Goal: Task Accomplishment & Management: Manage account settings

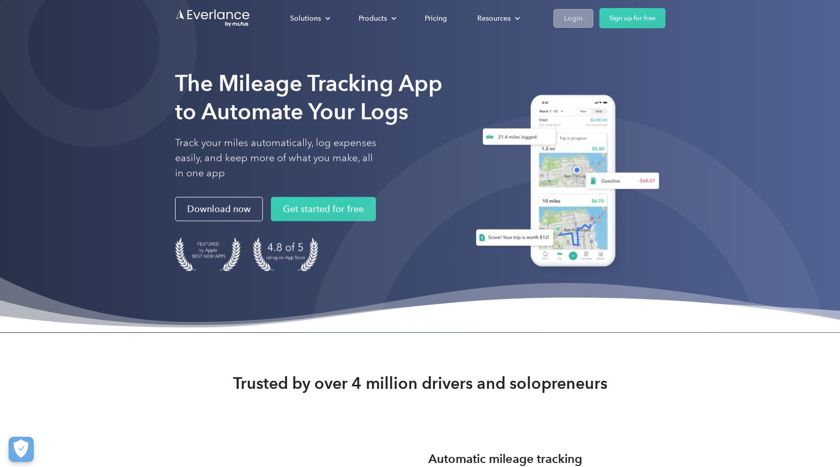
click at [570, 26] on link "Login" at bounding box center [573, 18] width 40 height 19
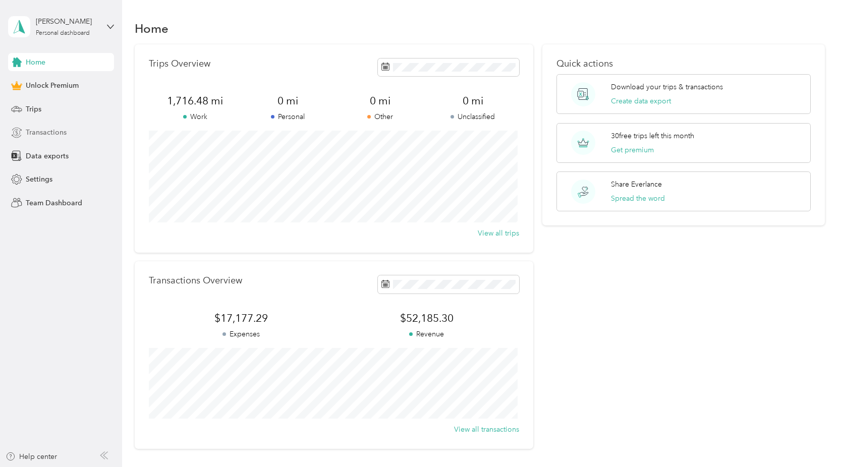
click at [77, 133] on div "Transactions" at bounding box center [61, 133] width 106 height 18
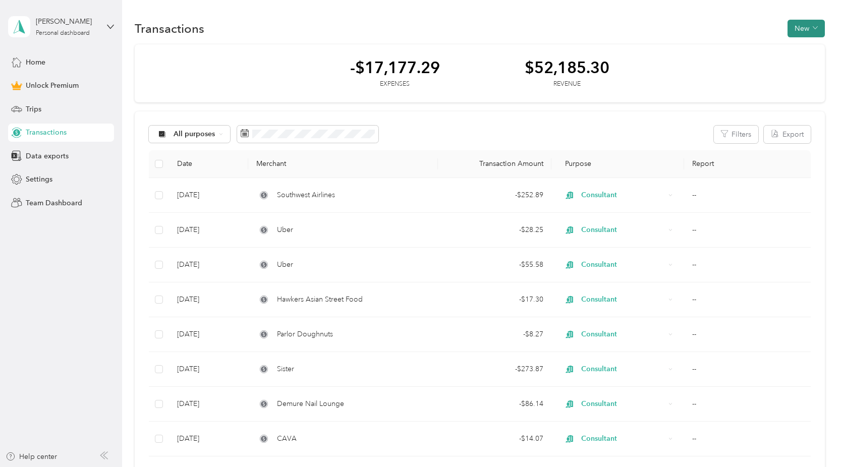
click at [803, 29] on button "New" at bounding box center [805, 29] width 37 height 18
click at [803, 46] on span "Expense" at bounding box center [800, 47] width 27 height 11
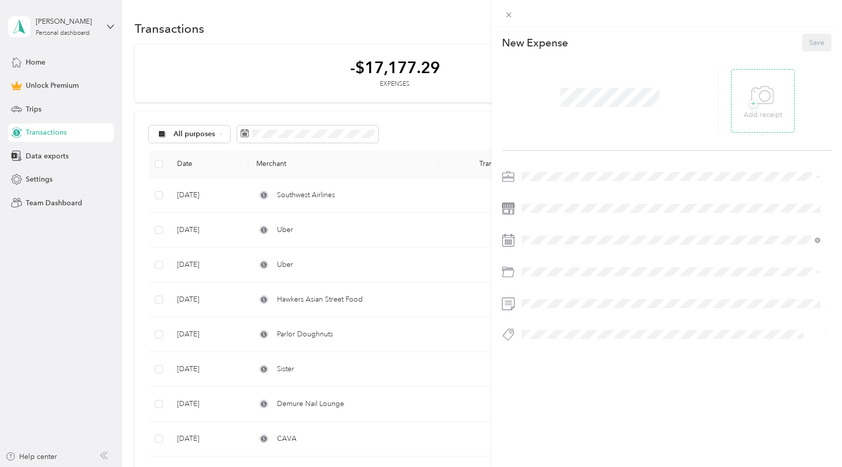
click at [749, 100] on span "+" at bounding box center [753, 104] width 8 height 8
click at [607, 248] on div "Consultant" at bounding box center [670, 247] width 291 height 11
click at [645, 245] on span at bounding box center [674, 240] width 313 height 16
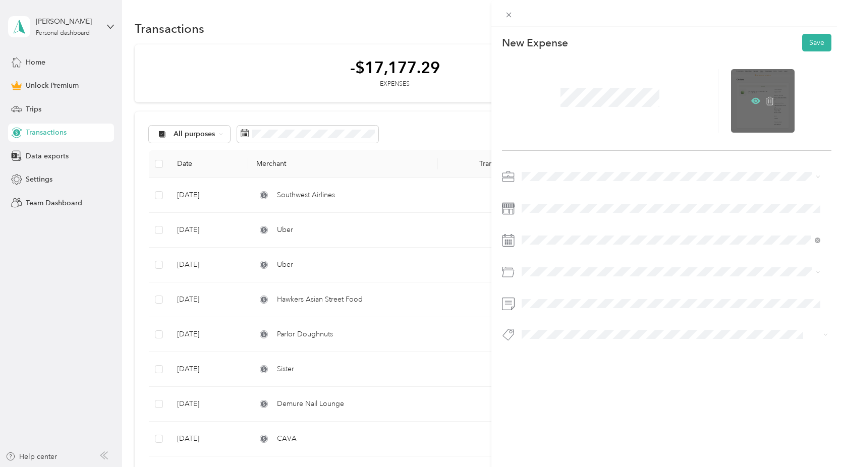
click at [751, 104] on icon at bounding box center [755, 101] width 9 height 6
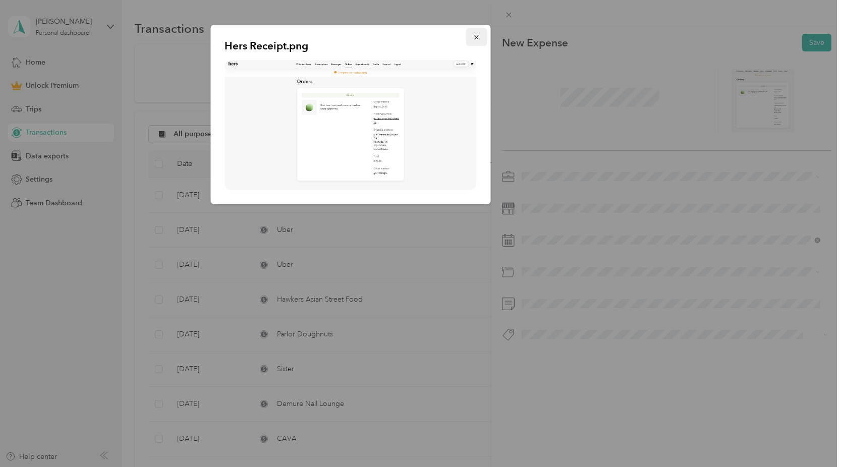
click at [473, 36] on icon "button" at bounding box center [476, 37] width 7 height 7
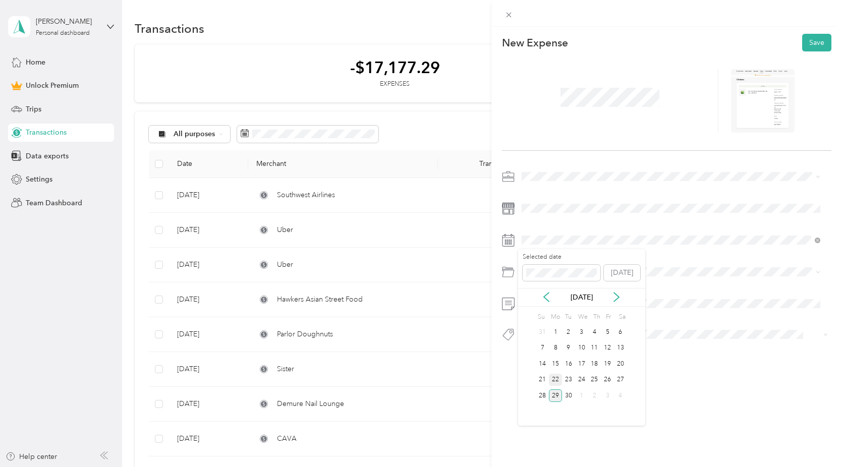
click at [553, 379] on div "22" at bounding box center [555, 380] width 13 height 13
click at [584, 345] on div "Health Insurance" at bounding box center [670, 346] width 291 height 11
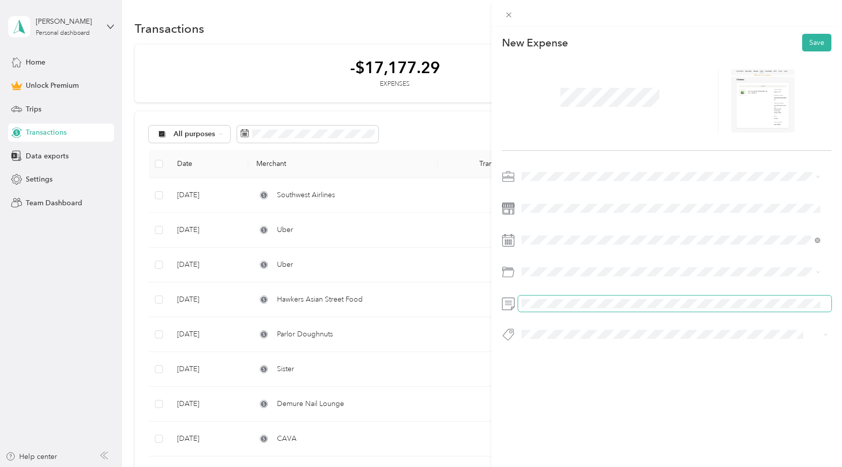
click at [578, 309] on span at bounding box center [674, 304] width 313 height 16
click at [686, 273] on div "Jessica Kruebbe Marketing & Strategy" at bounding box center [670, 272] width 291 height 13
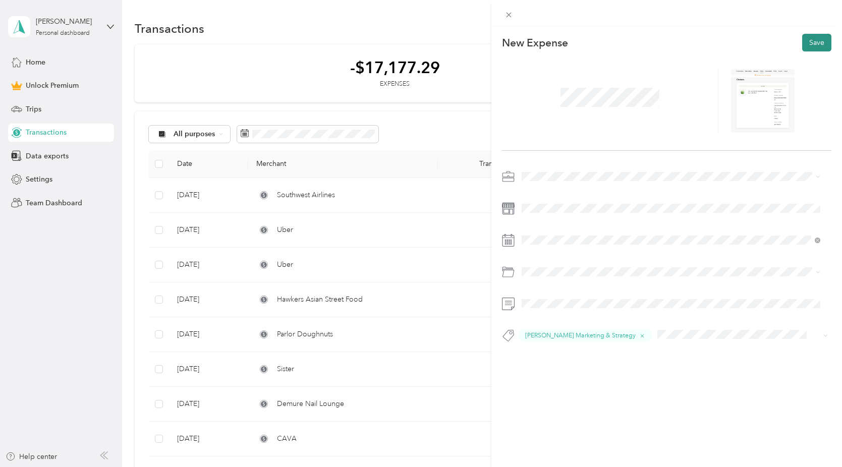
click at [811, 45] on button "Save" at bounding box center [816, 43] width 29 height 18
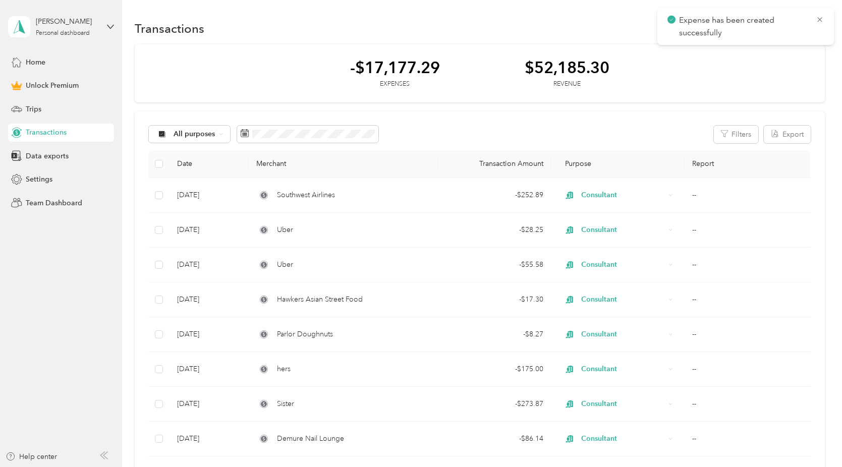
drag, startPoint x: 821, startPoint y: 17, endPoint x: 812, endPoint y: 43, distance: 27.4
click at [821, 17] on icon at bounding box center [819, 19] width 8 height 9
click at [804, 27] on button "New" at bounding box center [805, 29] width 37 height 18
click at [805, 46] on span "Expense" at bounding box center [800, 47] width 27 height 11
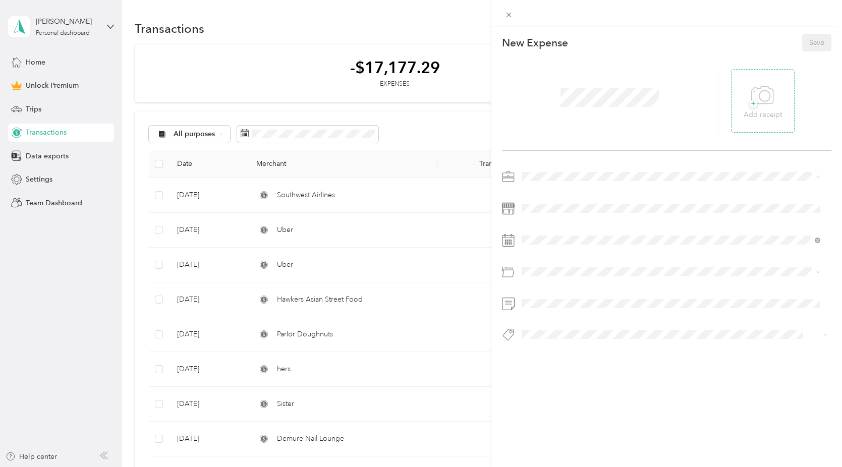
click at [774, 109] on p "Add receipt" at bounding box center [762, 114] width 38 height 11
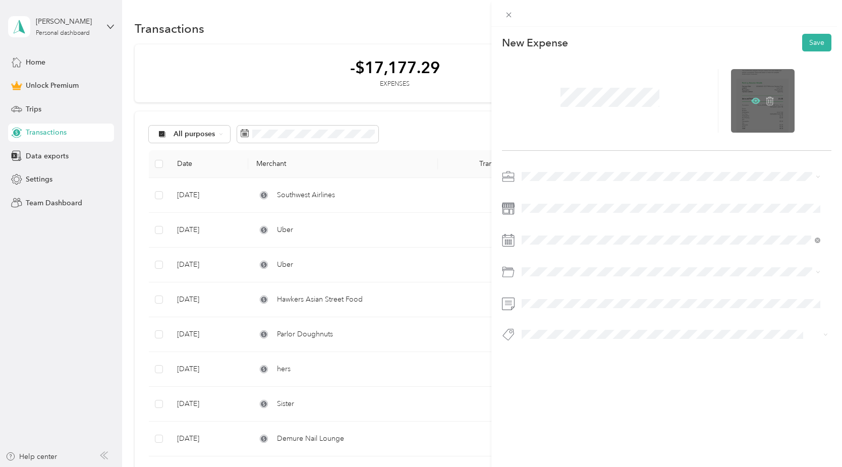
click at [751, 98] on icon at bounding box center [755, 100] width 9 height 9
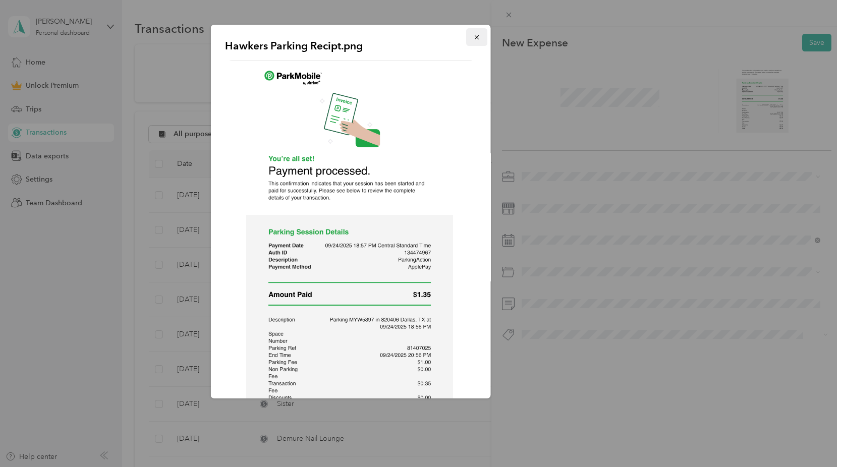
click at [465, 39] on button "button" at bounding box center [475, 37] width 21 height 18
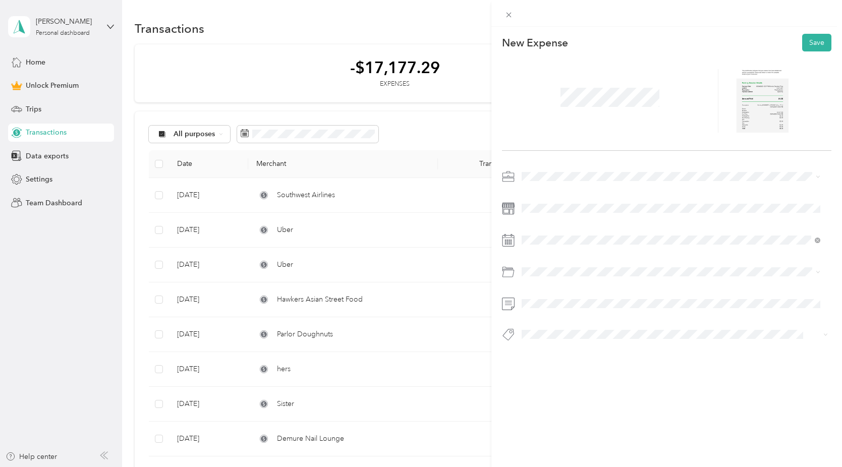
click at [580, 87] on span at bounding box center [610, 97] width 106 height 26
click at [591, 242] on div "Consultant" at bounding box center [670, 247] width 291 height 11
click at [751, 104] on icon at bounding box center [755, 100] width 9 height 9
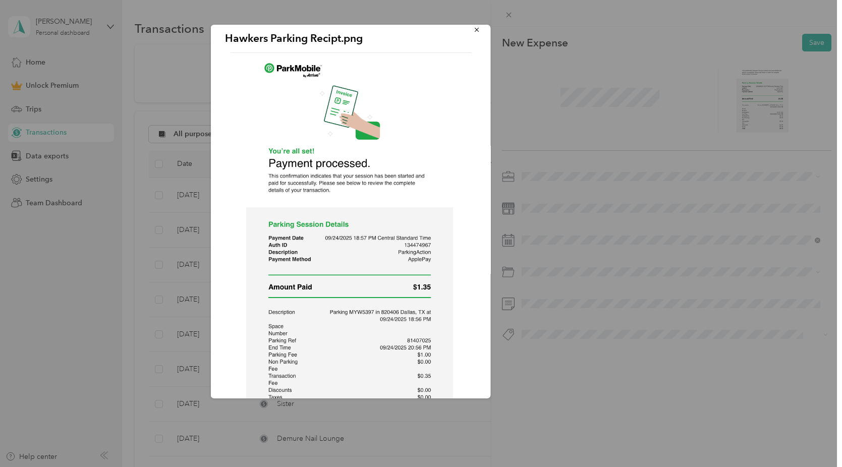
scroll to position [18, 0]
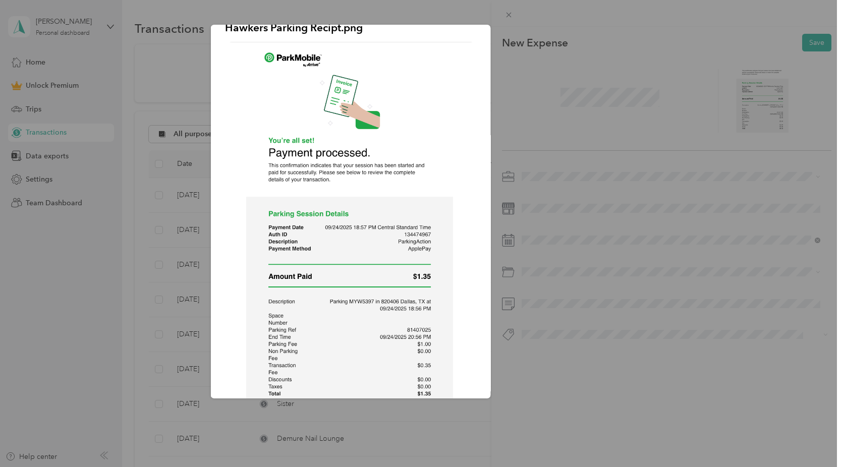
click at [523, 69] on div "Hawkers Parking Recipt.png" at bounding box center [561, 213] width 280 height 377
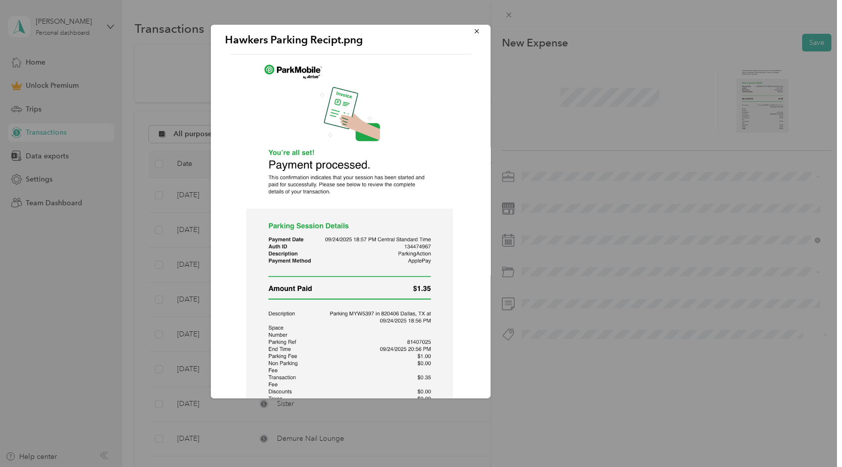
scroll to position [0, 0]
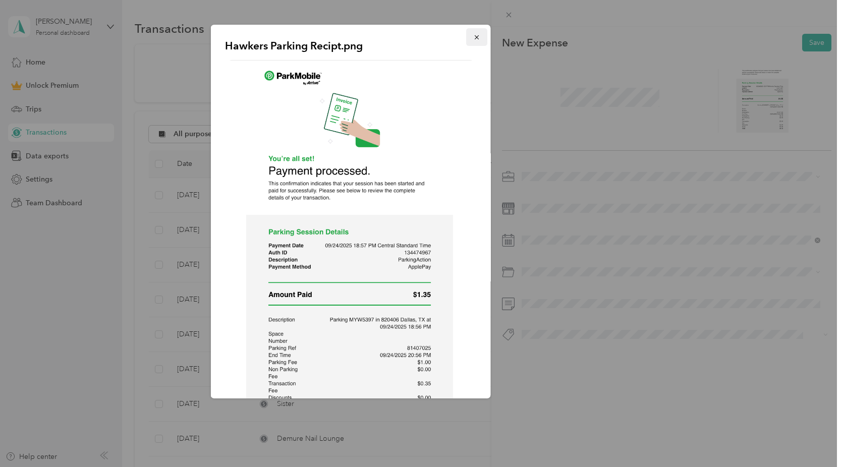
click at [473, 41] on button "button" at bounding box center [475, 37] width 21 height 18
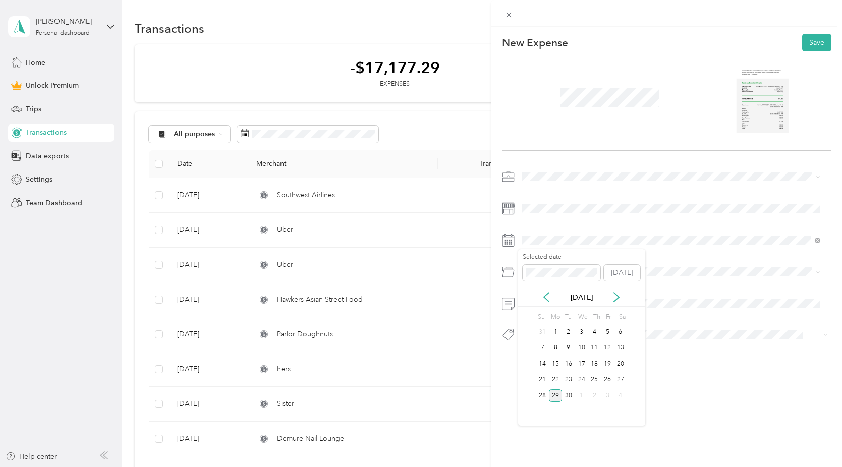
click at [584, 375] on div "24" at bounding box center [581, 380] width 13 height 13
click at [625, 312] on div "Parking Fees and Tolls" at bounding box center [670, 312] width 291 height 11
click at [623, 252] on div "Hawkers" at bounding box center [670, 253] width 291 height 13
click at [810, 48] on button "Save" at bounding box center [816, 43] width 29 height 18
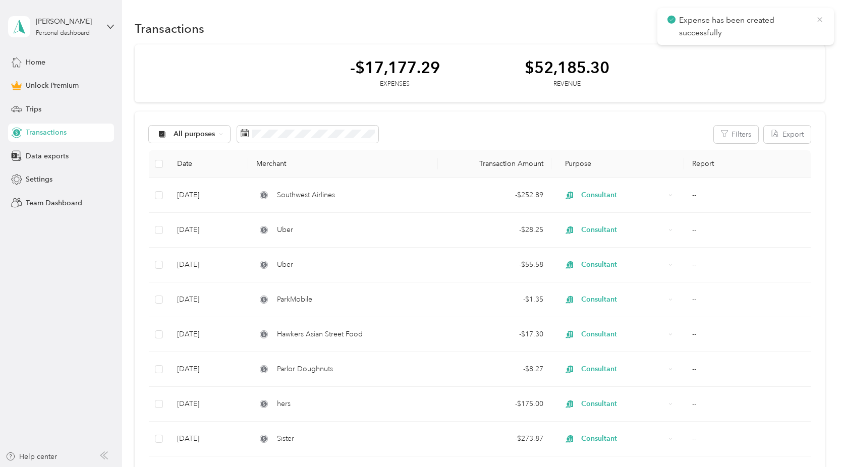
click at [818, 19] on icon at bounding box center [819, 19] width 5 height 5
click at [726, 132] on button "Filters" at bounding box center [736, 135] width 44 height 18
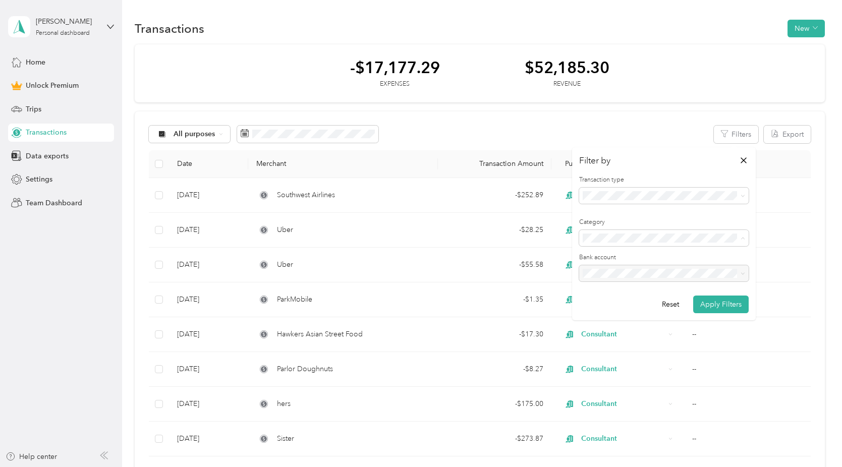
click at [677, 328] on div "Health Insurance" at bounding box center [663, 331] width 155 height 11
click at [711, 301] on button "Apply Filters" at bounding box center [720, 305] width 55 height 18
